Goal: Transaction & Acquisition: Purchase product/service

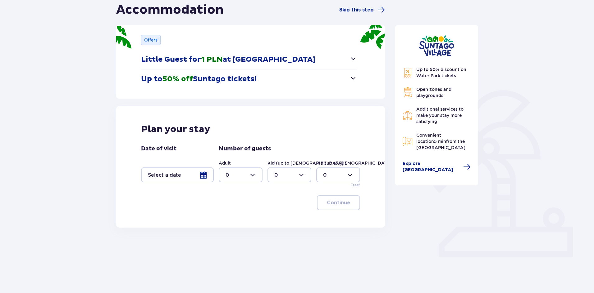
scroll to position [64, 0]
click at [259, 174] on div at bounding box center [241, 174] width 44 height 15
click at [230, 218] on div "2" at bounding box center [240, 219] width 30 height 7
type input "2"
click at [203, 175] on div at bounding box center [177, 174] width 73 height 15
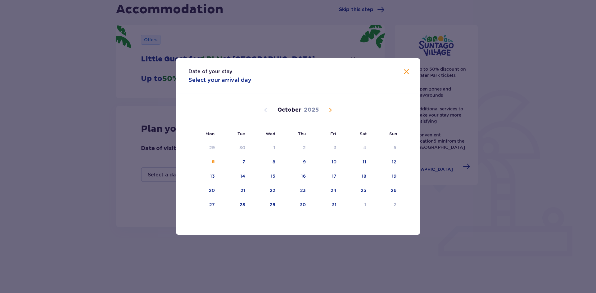
click at [327, 112] on span "Next month" at bounding box center [330, 109] width 7 height 7
click at [339, 176] on div "14" at bounding box center [325, 177] width 30 height 14
click at [360, 176] on div "15" at bounding box center [355, 177] width 30 height 14
type input "14.11.25 - 15.11.25"
type input "0"
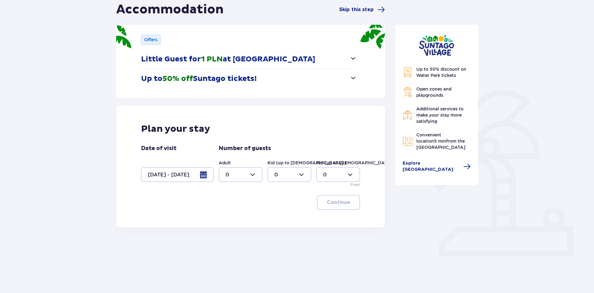
click at [202, 178] on div at bounding box center [177, 174] width 73 height 15
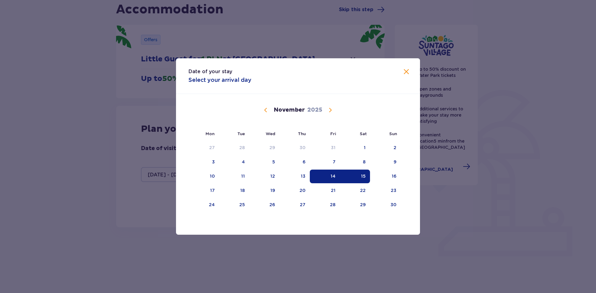
click at [324, 177] on div "14" at bounding box center [325, 177] width 30 height 14
click at [366, 176] on div "15" at bounding box center [355, 177] width 30 height 14
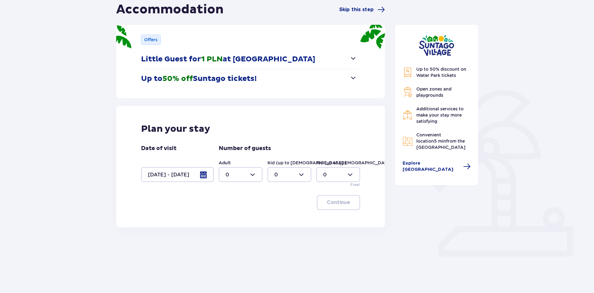
click at [326, 174] on div at bounding box center [338, 174] width 44 height 15
click at [171, 173] on div at bounding box center [177, 174] width 73 height 15
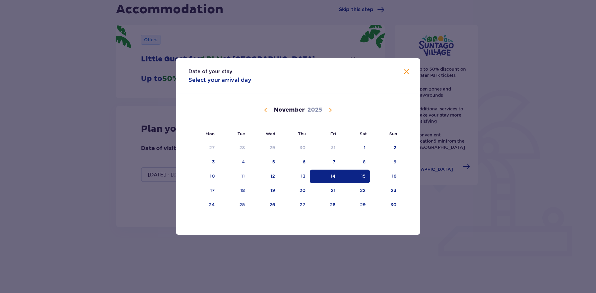
click at [360, 176] on div "15" at bounding box center [355, 177] width 30 height 14
click at [219, 191] on td "18" at bounding box center [234, 191] width 30 height 14
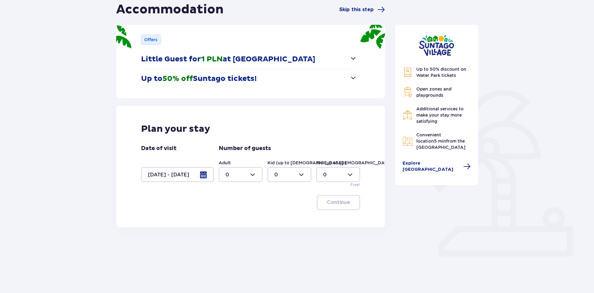
click at [178, 179] on div at bounding box center [177, 174] width 73 height 15
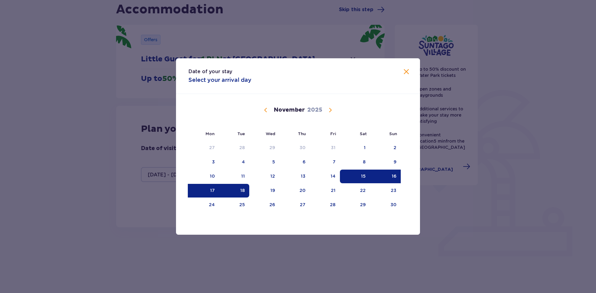
click at [212, 189] on div "17" at bounding box center [212, 191] width 5 height 6
click at [365, 175] on div "15" at bounding box center [363, 176] width 5 height 6
click at [210, 188] on div "17" at bounding box center [203, 191] width 31 height 14
type input "15.11.25 - 17.11.25"
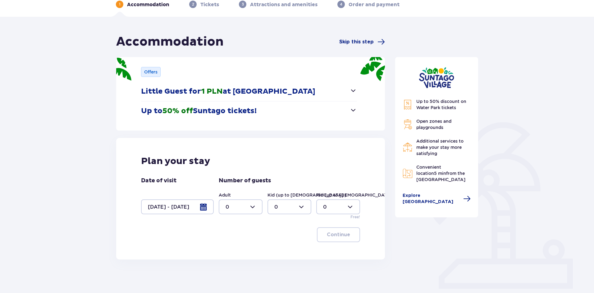
click at [246, 211] on div at bounding box center [241, 207] width 44 height 15
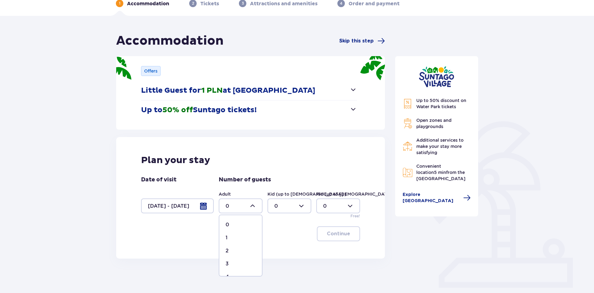
click at [232, 250] on div "2" at bounding box center [240, 251] width 30 height 7
type input "2"
click at [335, 234] on p "Continue" at bounding box center [338, 234] width 23 height 7
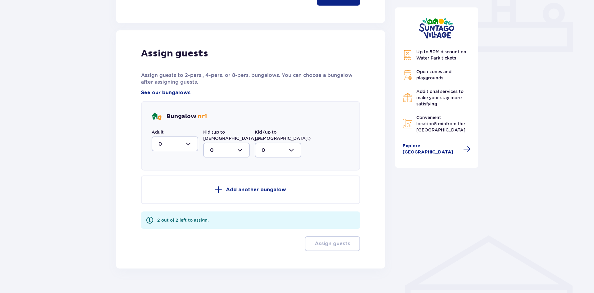
scroll to position [275, 0]
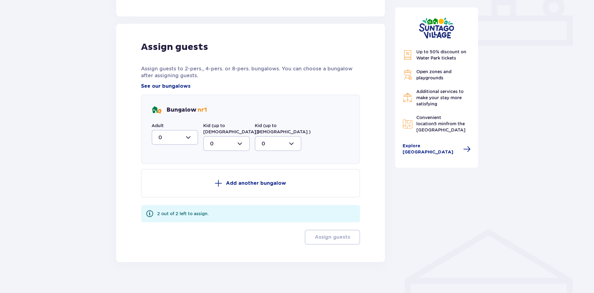
click at [184, 135] on div at bounding box center [175, 137] width 47 height 15
click at [166, 183] on div "2" at bounding box center [174, 182] width 33 height 7
type input "2"
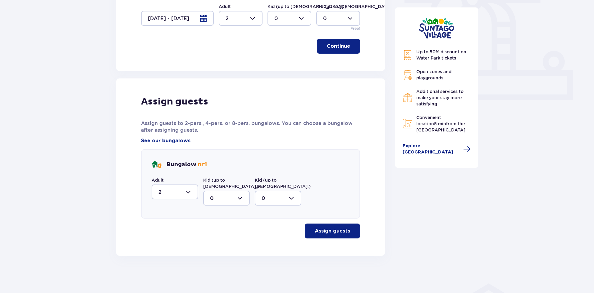
scroll to position [214, 0]
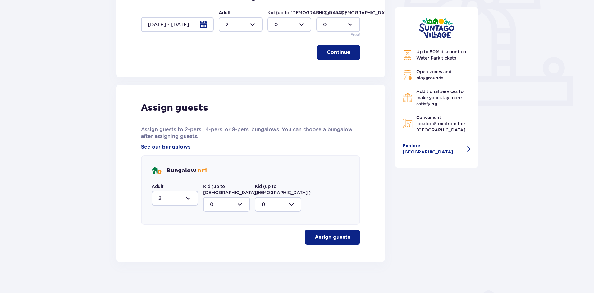
click at [342, 234] on p "Assign guests" at bounding box center [332, 237] width 35 height 7
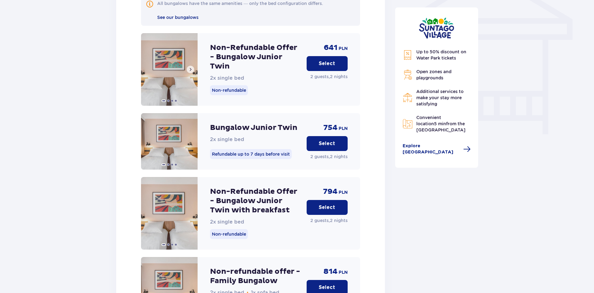
scroll to position [536, 0]
click at [191, 67] on span at bounding box center [190, 69] width 5 height 5
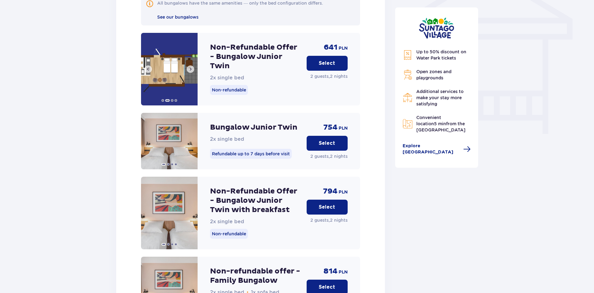
click at [190, 67] on span at bounding box center [190, 69] width 5 height 5
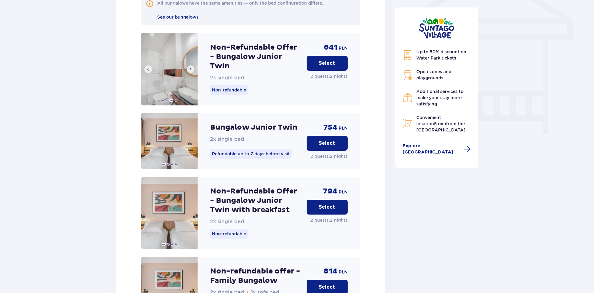
click at [190, 67] on span at bounding box center [190, 69] width 5 height 5
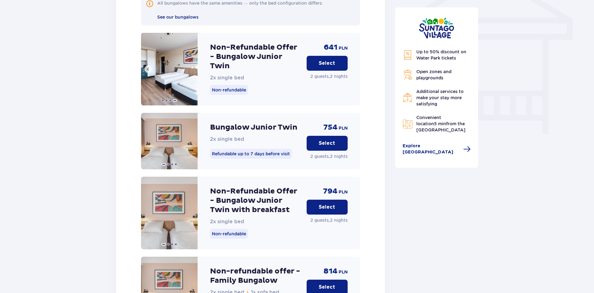
click at [190, 63] on img at bounding box center [169, 69] width 57 height 73
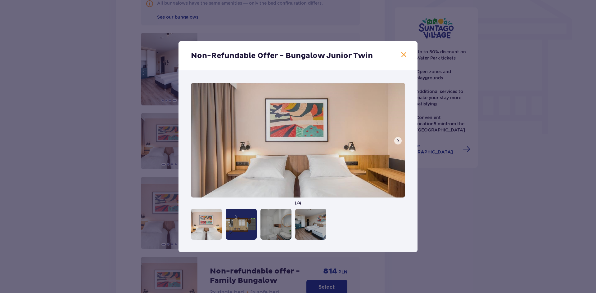
click at [405, 55] on span at bounding box center [403, 54] width 7 height 7
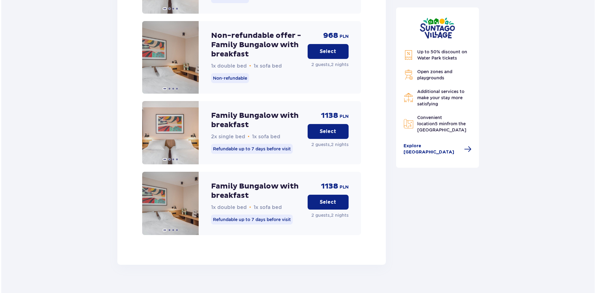
scroll to position [1195, 0]
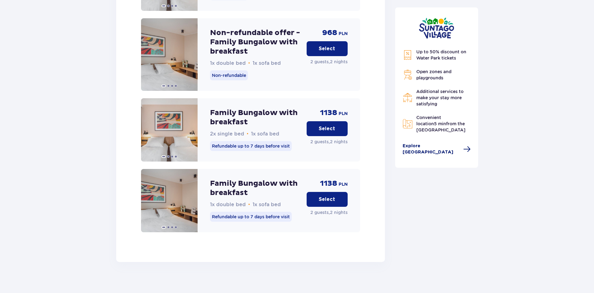
click at [436, 144] on span "Explore Suntago Village" at bounding box center [430, 149] width 57 height 12
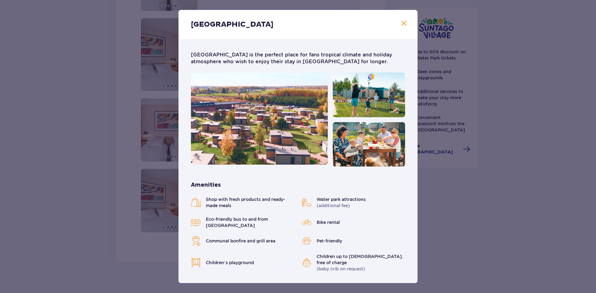
click at [404, 23] on span "Close" at bounding box center [403, 23] width 7 height 7
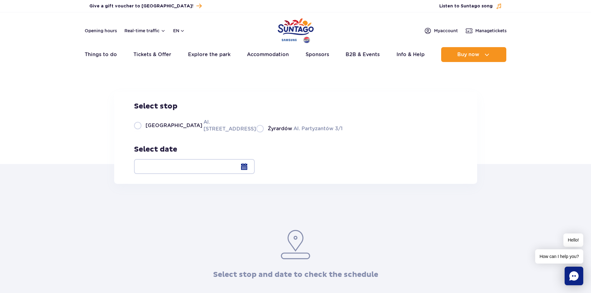
click at [255, 172] on div at bounding box center [194, 166] width 121 height 15
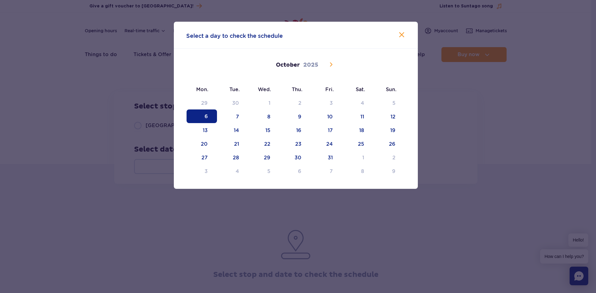
click at [331, 64] on icon at bounding box center [331, 64] width 2 height 4
click at [390, 132] on span "16" at bounding box center [389, 130] width 30 height 14
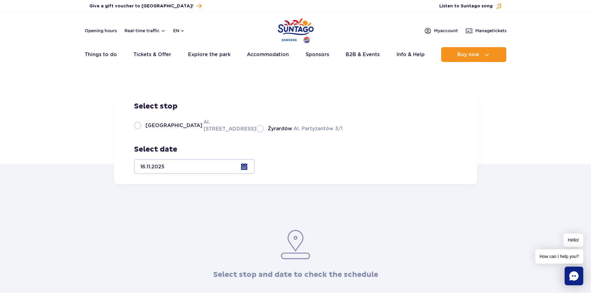
click at [255, 166] on div at bounding box center [194, 166] width 121 height 15
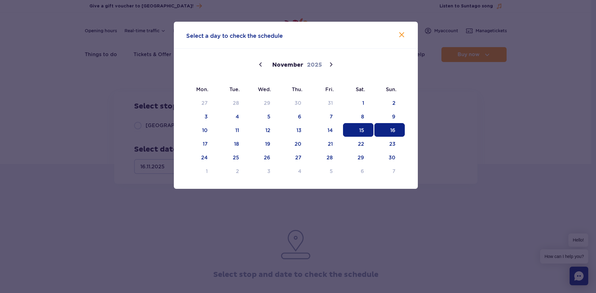
click at [358, 131] on span "15" at bounding box center [358, 130] width 30 height 14
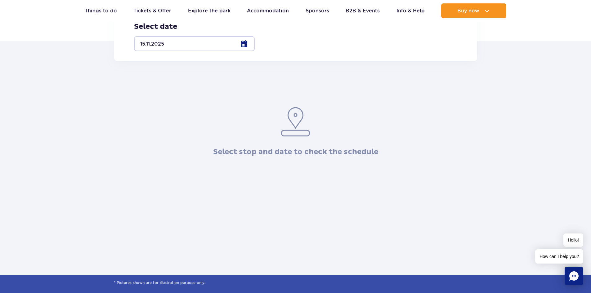
scroll to position [124, 0]
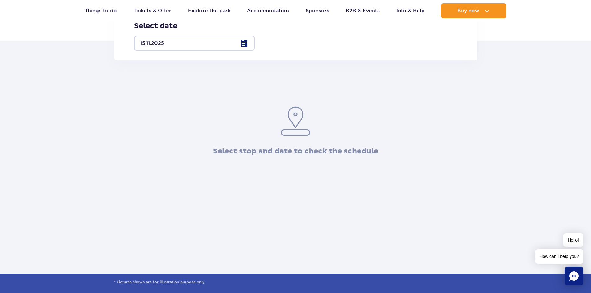
click at [295, 134] on img at bounding box center [295, 121] width 31 height 31
click at [288, 136] on img at bounding box center [295, 121] width 31 height 31
click at [286, 125] on img at bounding box center [295, 121] width 31 height 31
click at [137, 9] on label "Warsaw Al. [STREET_ADDRESS]" at bounding box center [191, 2] width 115 height 14
click at [137, 9] on input "Warsaw Al. [STREET_ADDRESS]" at bounding box center [137, 8] width 7 height 1
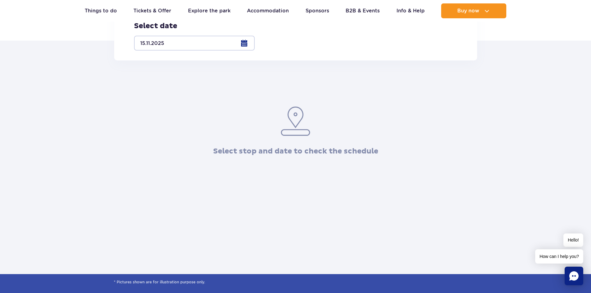
radio input "true"
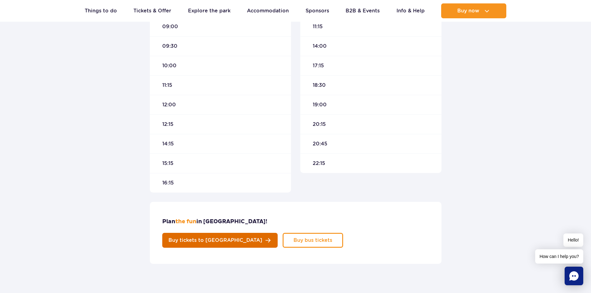
scroll to position [247, 0]
click at [262, 238] on span "Buy tickets to [GEOGRAPHIC_DATA]" at bounding box center [216, 240] width 94 height 5
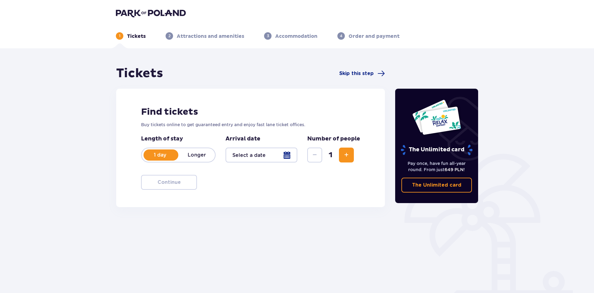
click at [346, 159] on span "Increase" at bounding box center [345, 155] width 7 height 7
click at [267, 157] on div at bounding box center [261, 155] width 72 height 15
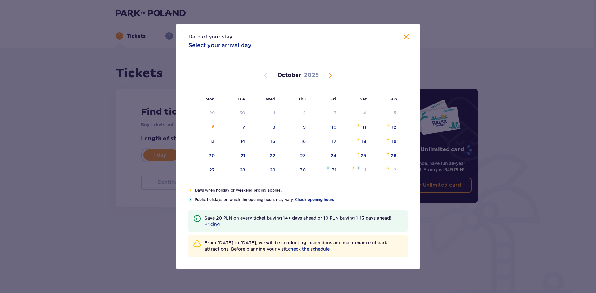
click at [333, 81] on div "October 2025" at bounding box center [298, 82] width 206 height 47
click at [328, 76] on span "Next month" at bounding box center [330, 75] width 7 height 7
click at [363, 142] on div "15" at bounding box center [363, 141] width 5 height 6
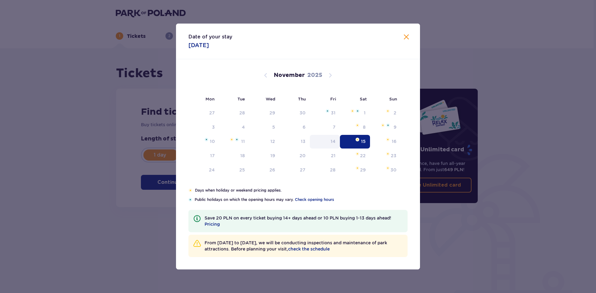
type input "15.11.25"
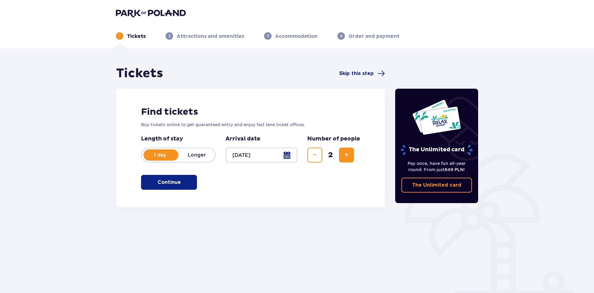
click at [202, 158] on p "Longer" at bounding box center [196, 155] width 37 height 7
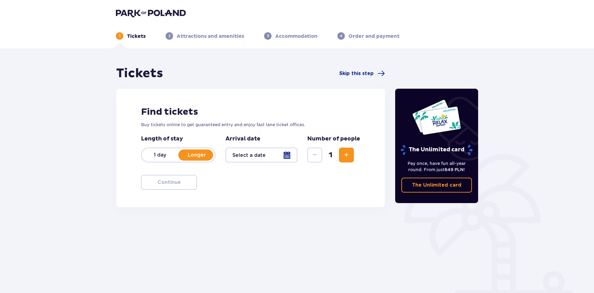
click at [273, 159] on div at bounding box center [261, 155] width 72 height 15
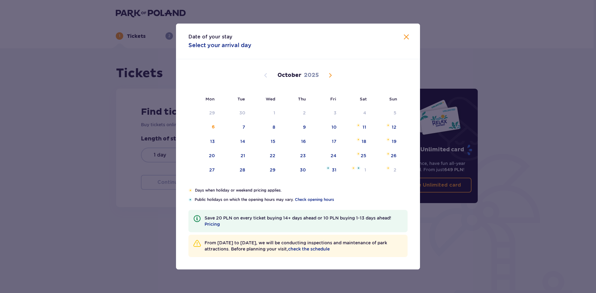
click at [326, 72] on div "October 2025" at bounding box center [298, 75] width 206 height 7
click at [329, 75] on span "Next month" at bounding box center [330, 75] width 7 height 7
click at [334, 77] on div "November 2025" at bounding box center [298, 75] width 206 height 7
drag, startPoint x: 333, startPoint y: 77, endPoint x: 321, endPoint y: 78, distance: 11.6
click at [333, 76] on span "Next month" at bounding box center [330, 75] width 7 height 7
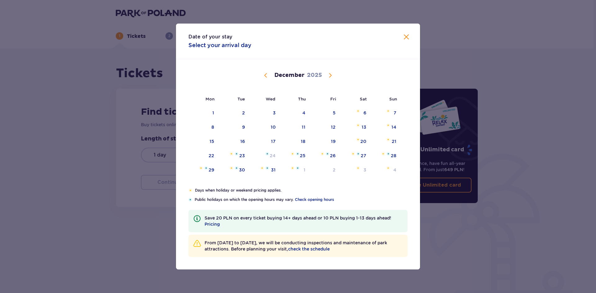
click at [266, 76] on span "Previous month" at bounding box center [265, 75] width 7 height 7
click at [357, 142] on div "15" at bounding box center [355, 142] width 30 height 14
click at [211, 155] on div "17" at bounding box center [212, 156] width 5 height 6
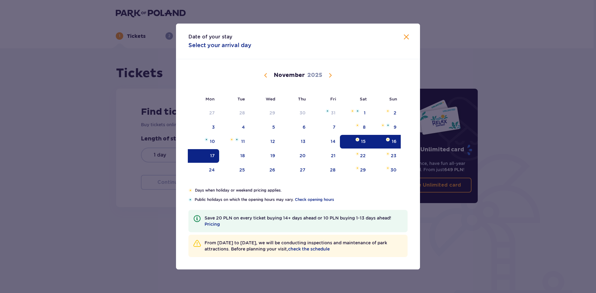
type input "15.11.25 - 17.11.25"
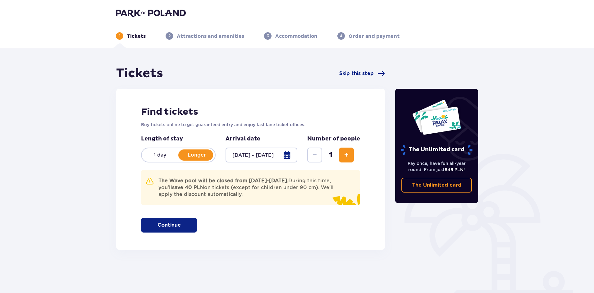
click at [346, 161] on button "Increase" at bounding box center [346, 155] width 15 height 15
click at [183, 224] on span "button" at bounding box center [181, 225] width 7 height 7
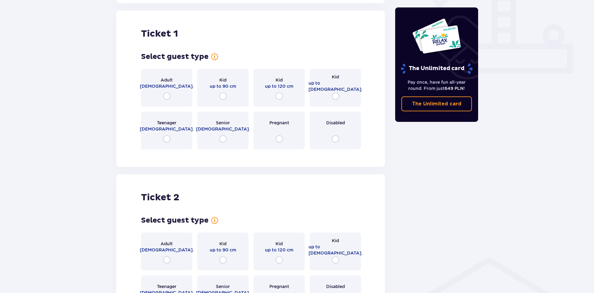
scroll to position [250, 0]
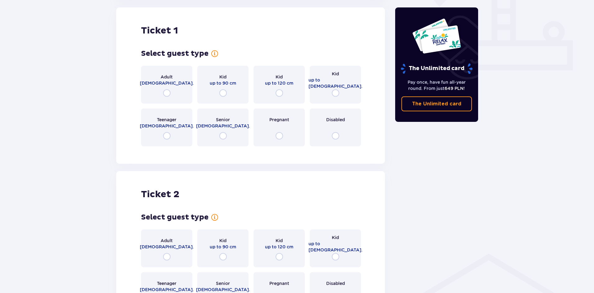
click at [167, 93] on input "radio" at bounding box center [166, 92] width 7 height 7
radio input "true"
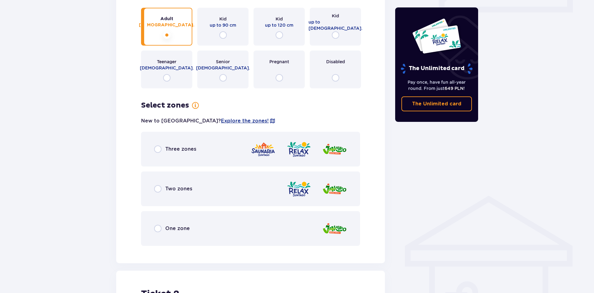
scroll to position [309, 0]
click at [163, 149] on div "Three zones" at bounding box center [175, 148] width 42 height 7
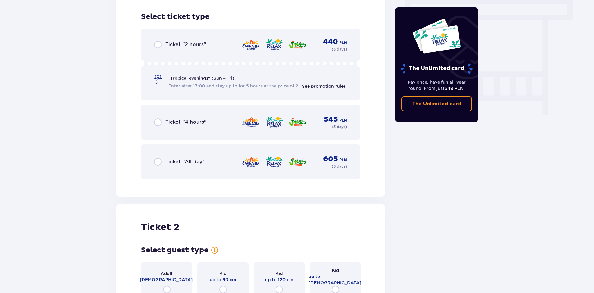
scroll to position [560, 0]
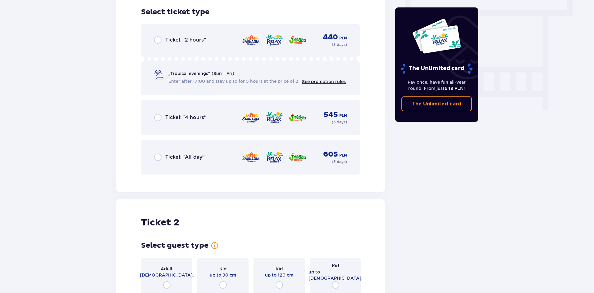
click at [159, 157] on input "radio" at bounding box center [157, 157] width 7 height 7
radio input "true"
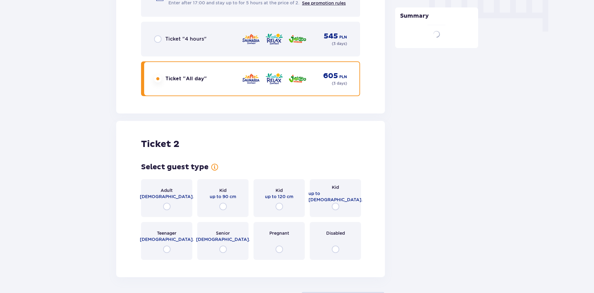
scroll to position [689, 0]
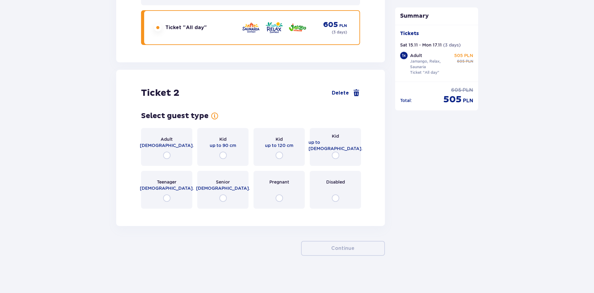
click at [167, 155] on input "radio" at bounding box center [166, 155] width 7 height 7
radio input "true"
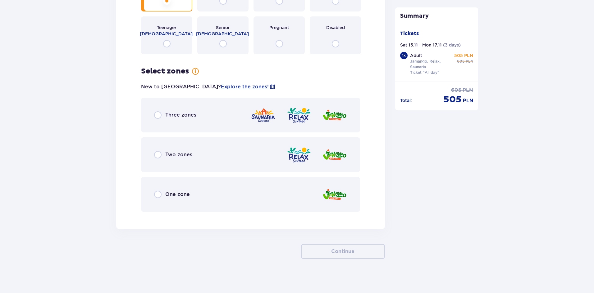
scroll to position [847, 0]
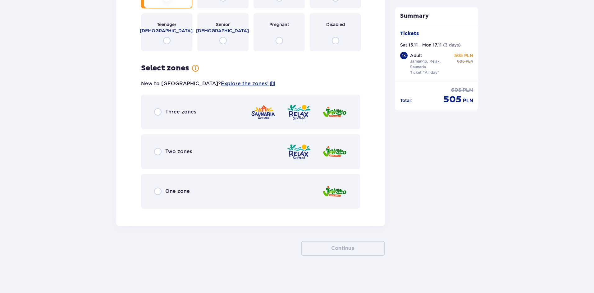
click at [160, 114] on input "radio" at bounding box center [157, 111] width 7 height 7
radio input "true"
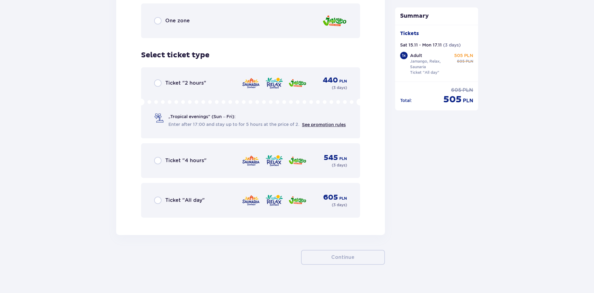
scroll to position [1027, 0]
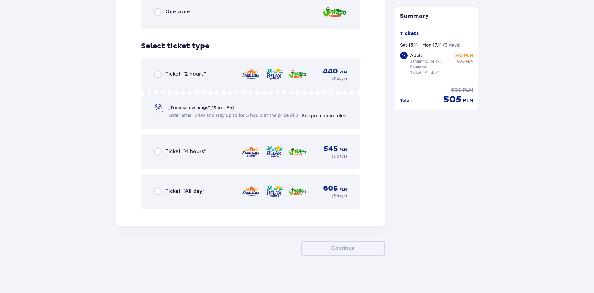
click at [160, 189] on input "radio" at bounding box center [157, 191] width 7 height 7
radio input "true"
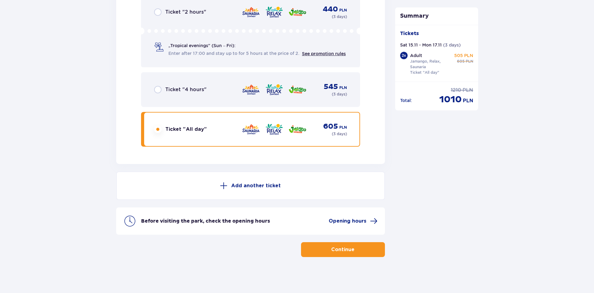
scroll to position [1090, 0]
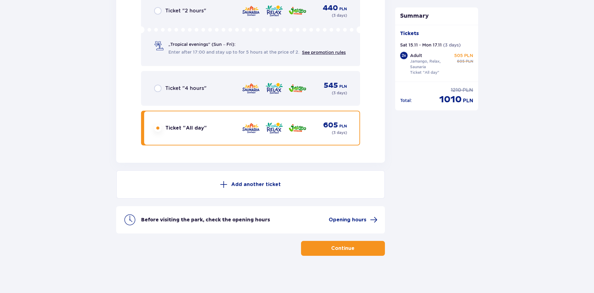
click at [331, 251] on p "Continue" at bounding box center [342, 248] width 23 height 7
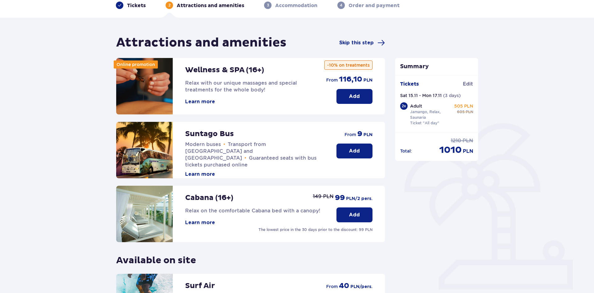
scroll to position [31, 0]
click at [355, 152] on p "Add" at bounding box center [354, 150] width 11 height 7
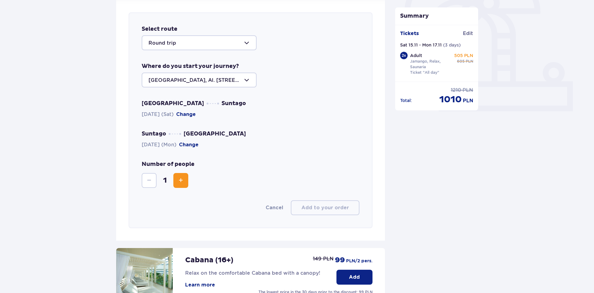
scroll to position [214, 0]
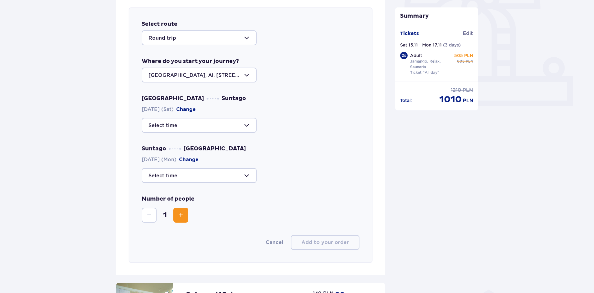
click at [222, 124] on div at bounding box center [199, 125] width 115 height 15
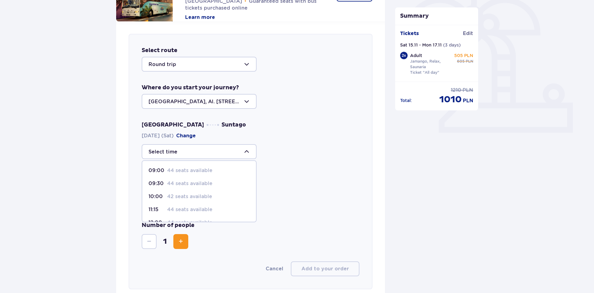
scroll to position [188, 0]
click at [266, 143] on div "Warsaw Suntago 15.11.2025 (Sat) Change 09:00 44 seats available 09:30 44 seats …" at bounding box center [251, 141] width 218 height 38
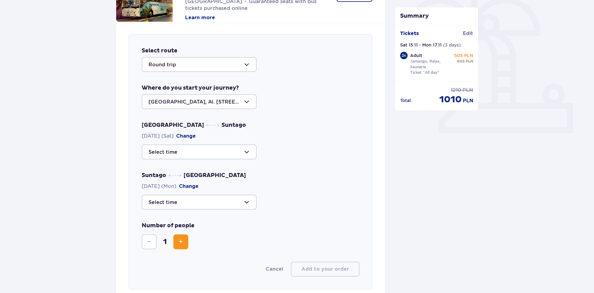
click at [220, 104] on div at bounding box center [199, 101] width 115 height 15
click at [199, 120] on p "Warsaw, Al. Jerozolimskie 56" at bounding box center [198, 124] width 101 height 14
click at [197, 151] on div at bounding box center [199, 152] width 115 height 15
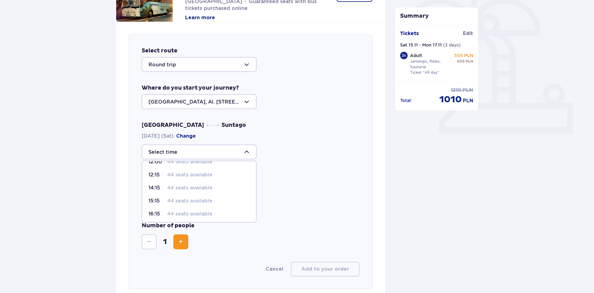
scroll to position [61, 0]
click at [155, 185] on p "14:15" at bounding box center [156, 187] width 16 height 7
type input "14:15"
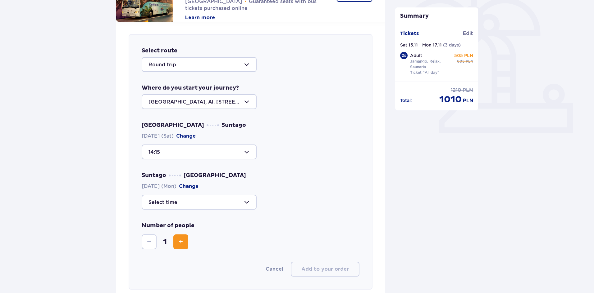
click at [177, 204] on div at bounding box center [199, 202] width 115 height 15
click at [155, 249] on p "18:15" at bounding box center [156, 247] width 16 height 7
type input "18:15"
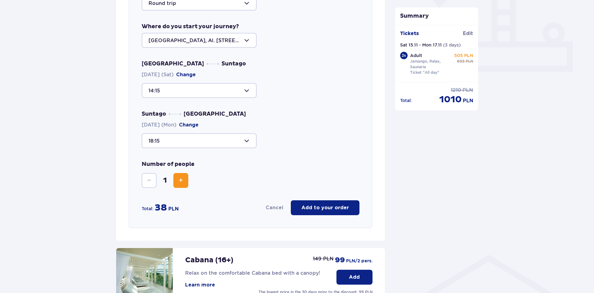
click at [321, 209] on p "Add to your order" at bounding box center [325, 208] width 48 height 7
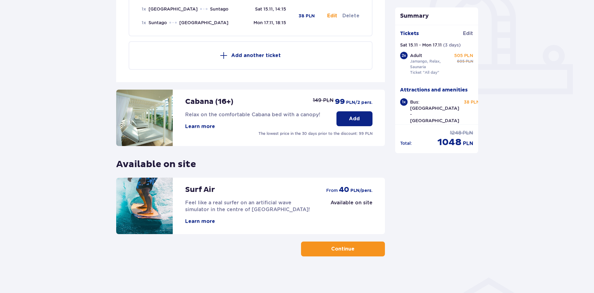
scroll to position [227, 0]
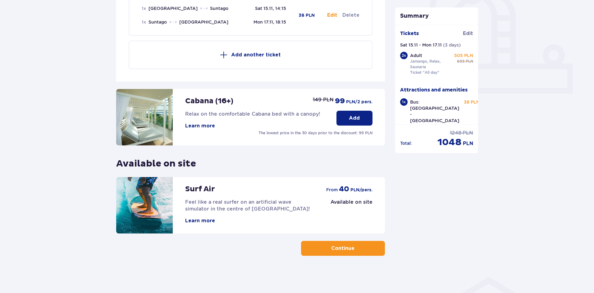
click at [339, 249] on p "Continue" at bounding box center [342, 248] width 23 height 7
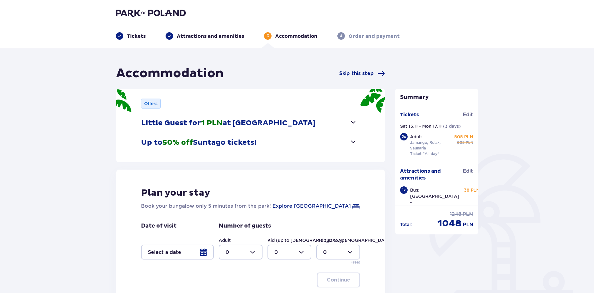
click at [247, 123] on p "Little Guest for 1 PLN at Suntago Village" at bounding box center [228, 123] width 174 height 9
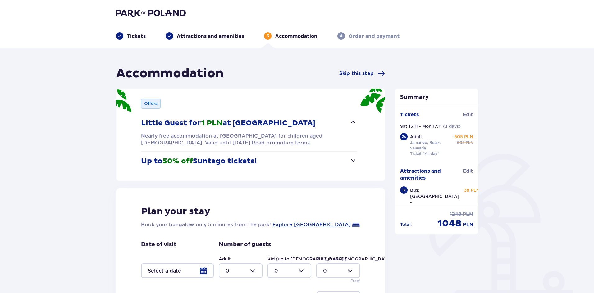
click at [247, 123] on p "Little Guest for 1 PLN at Suntago Village" at bounding box center [228, 123] width 174 height 9
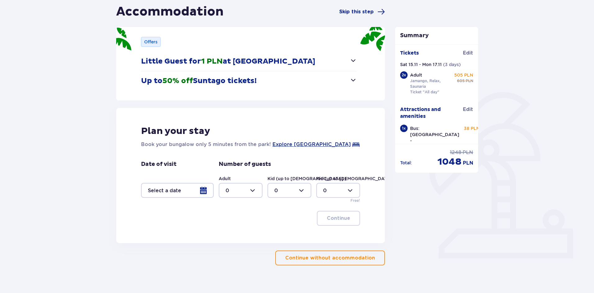
scroll to position [62, 0]
click at [208, 195] on div at bounding box center [177, 190] width 73 height 15
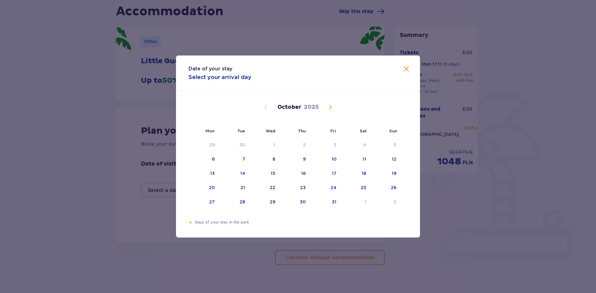
click at [329, 110] on span "Next month" at bounding box center [330, 107] width 7 height 7
click at [356, 173] on div "Orange dot" at bounding box center [358, 174] width 4 height 4
click at [210, 188] on div "17" at bounding box center [203, 188] width 31 height 14
type input "15.11.25 - 17.11.25"
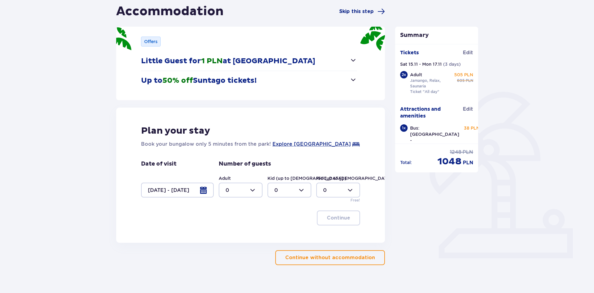
click at [253, 191] on div at bounding box center [241, 190] width 44 height 15
click at [238, 233] on div "2" at bounding box center [240, 235] width 30 height 7
type input "2"
click at [334, 218] on p "Continue" at bounding box center [338, 218] width 23 height 7
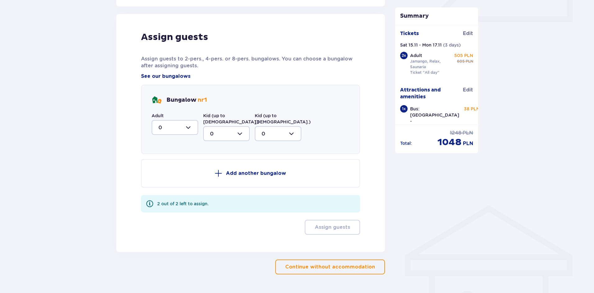
scroll to position [305, 0]
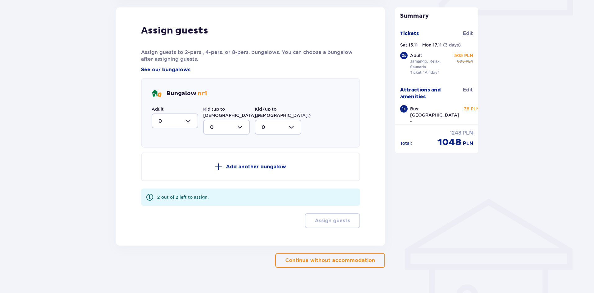
click at [185, 121] on div at bounding box center [175, 121] width 47 height 15
click at [166, 163] on div "2" at bounding box center [174, 166] width 33 height 7
type input "2"
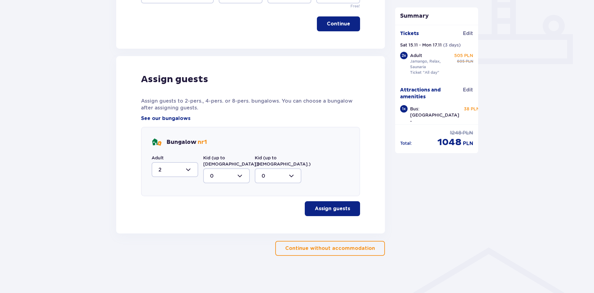
scroll to position [250, 0]
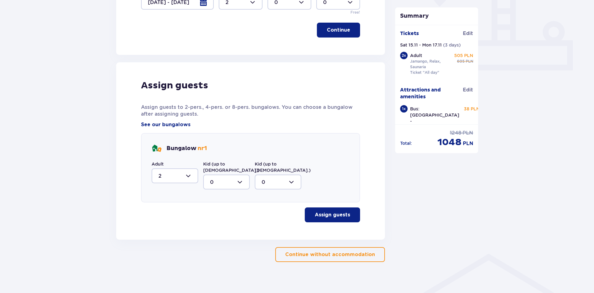
click at [340, 212] on p "Assign guests" at bounding box center [332, 215] width 35 height 7
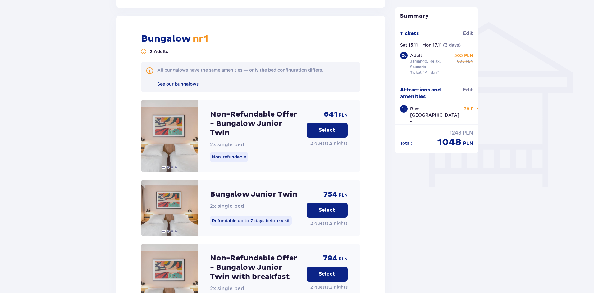
scroll to position [484, 0]
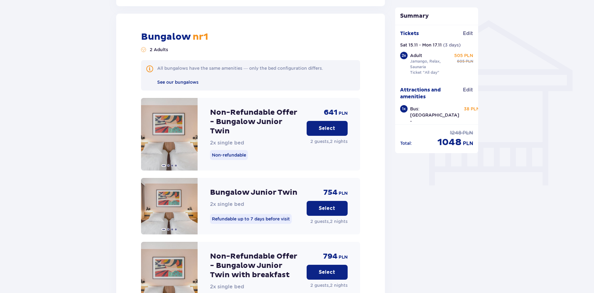
click at [336, 124] on button "Select" at bounding box center [326, 128] width 41 height 15
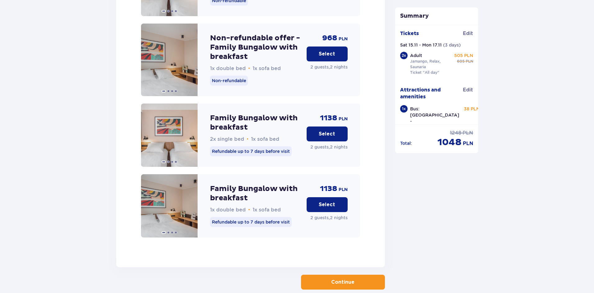
scroll to position [1231, 0]
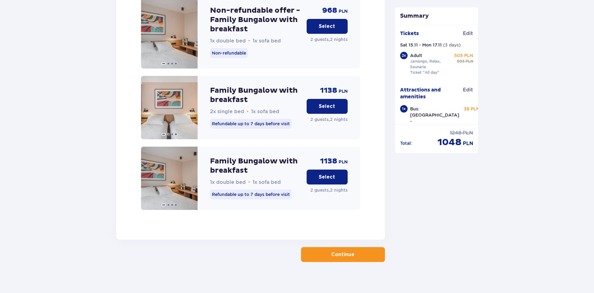
click at [338, 251] on p "Continue" at bounding box center [342, 254] width 23 height 7
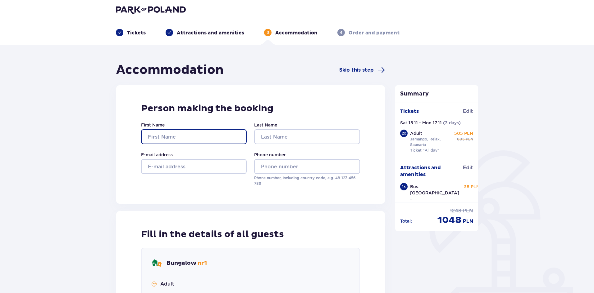
click at [189, 136] on input "First Name" at bounding box center [194, 136] width 106 height 15
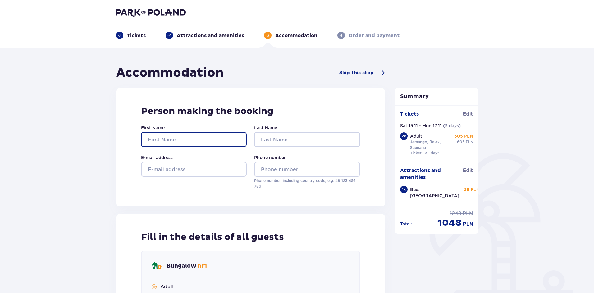
scroll to position [0, 0]
type input "Patricija"
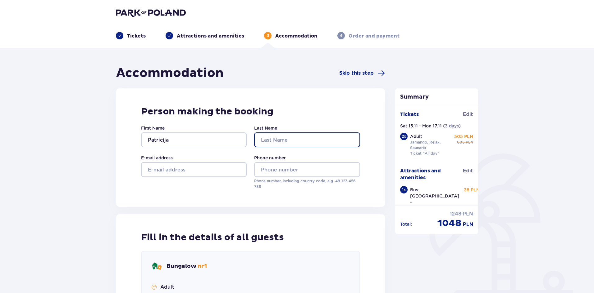
click at [300, 137] on input "Last Name" at bounding box center [307, 140] width 106 height 15
type input "Briede"
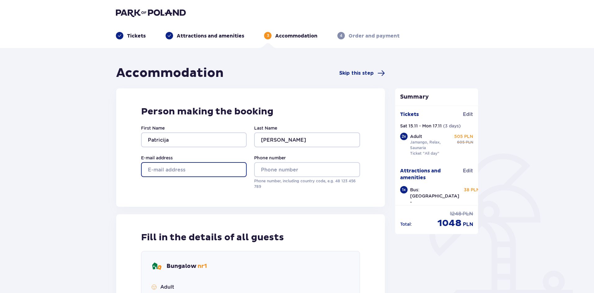
click at [153, 170] on input "E-mail address" at bounding box center [194, 169] width 106 height 15
type input "patricijabriede@inbox.lv"
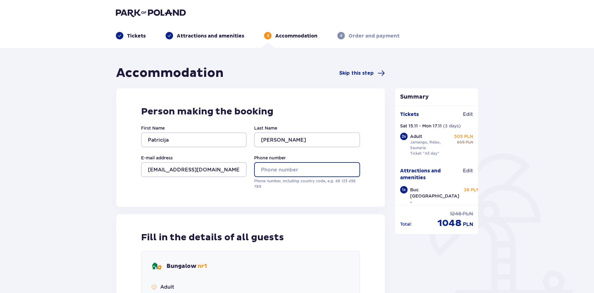
click at [273, 170] on input "Phone number" at bounding box center [307, 169] width 106 height 15
click at [260, 169] on input "20342046" at bounding box center [307, 169] width 106 height 15
type input "371 20342046"
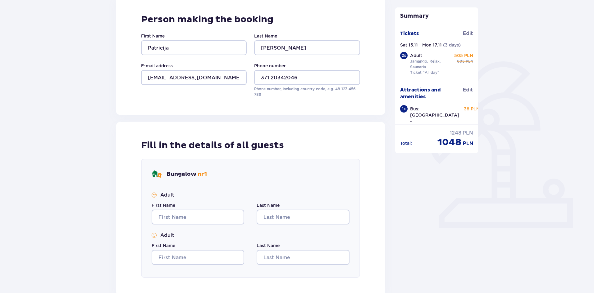
scroll to position [93, 0]
click at [188, 215] on input "First Name" at bounding box center [198, 217] width 93 height 15
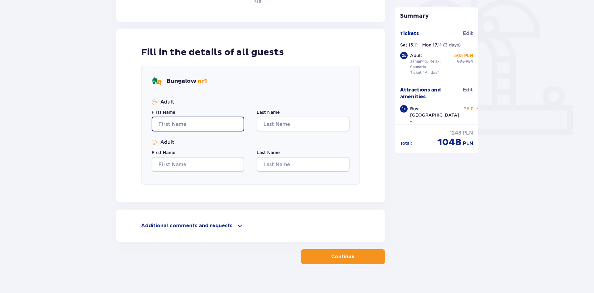
scroll to position [186, 0]
type input "Patricija"
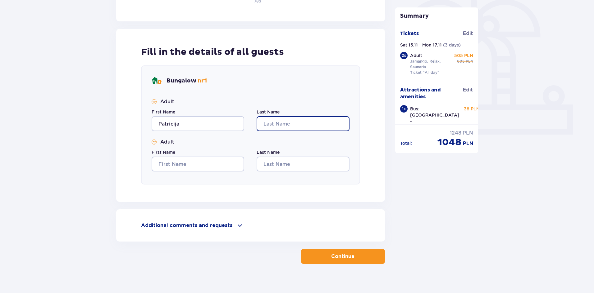
click at [292, 118] on input "Last Name" at bounding box center [302, 123] width 93 height 15
type input "Briede"
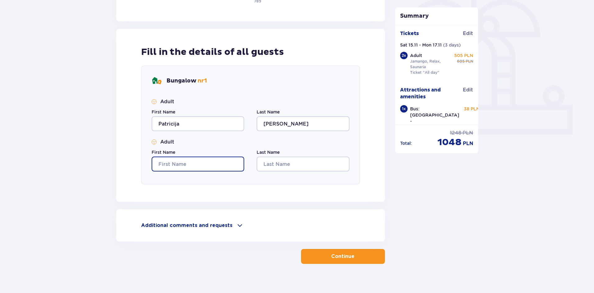
click at [178, 167] on input "First Name" at bounding box center [198, 164] width 93 height 15
type input "Einars"
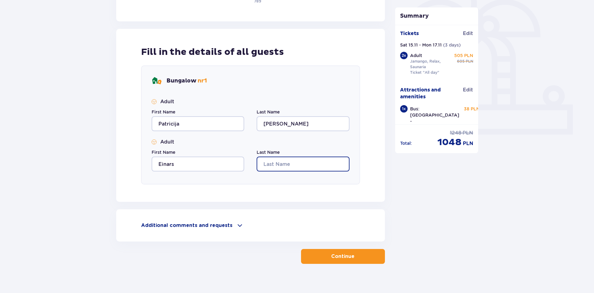
click at [275, 165] on input "Last Name" at bounding box center [302, 164] width 93 height 15
type input "Melderis"
click at [347, 261] on button "Continue" at bounding box center [343, 256] width 84 height 15
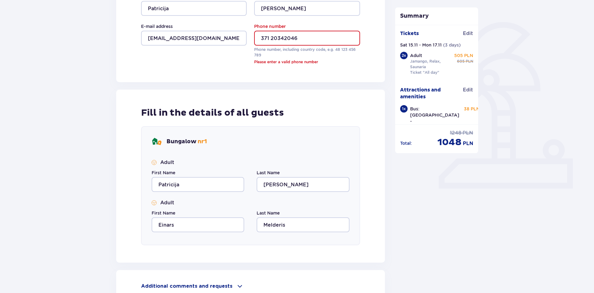
scroll to position [132, 0]
click at [272, 36] on input "371 20342046" at bounding box center [307, 38] width 106 height 15
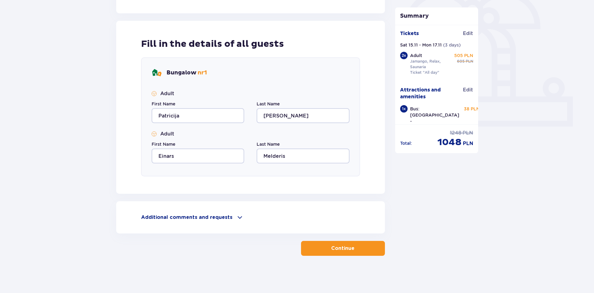
click at [333, 246] on p "Continue" at bounding box center [342, 248] width 23 height 7
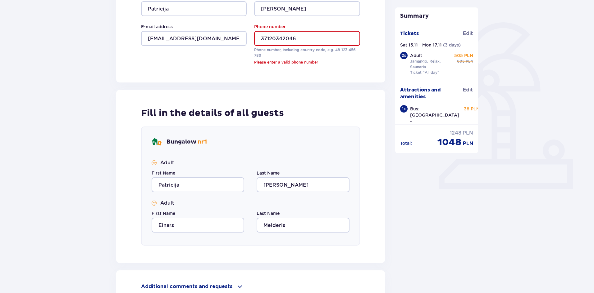
click at [264, 38] on input "37120342046" at bounding box center [307, 38] width 106 height 15
click at [261, 38] on input "37120342046" at bounding box center [307, 38] width 106 height 15
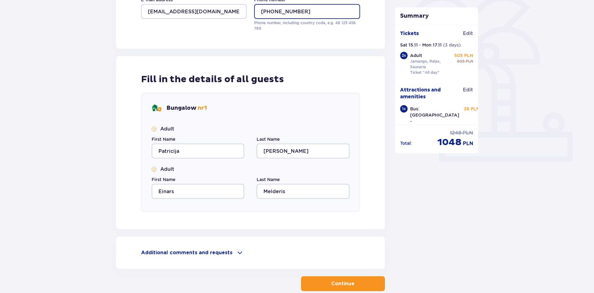
scroll to position [194, 0]
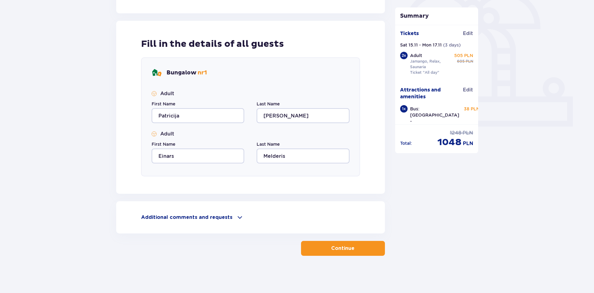
type input "+37120342046"
click at [346, 244] on button "Continue" at bounding box center [343, 248] width 84 height 15
